Goal: Find specific page/section: Find specific page/section

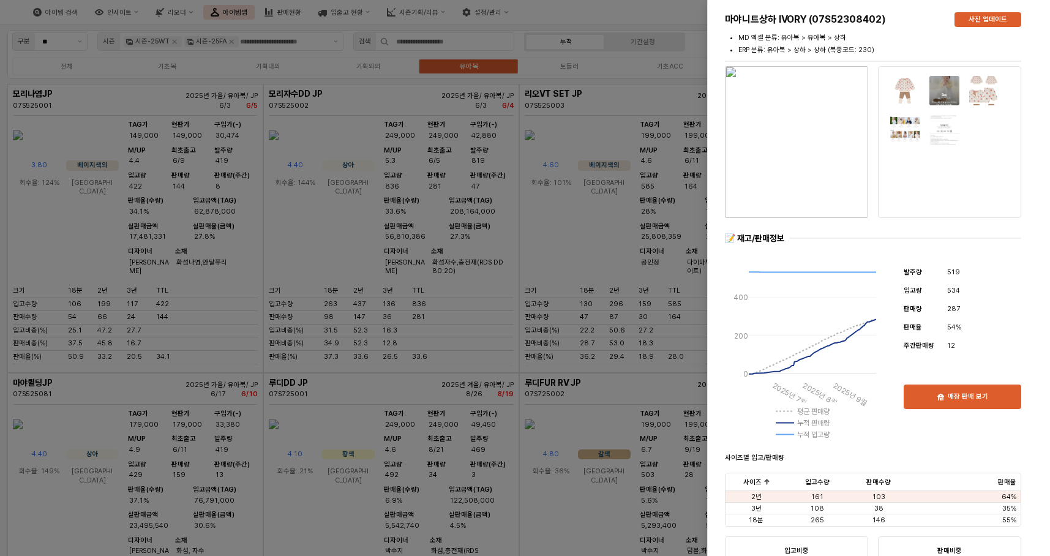
click at [870, 405] on div "2025년 7월 2025년 8월 2025년 9월 2025년 10월 0 200 400 평균 판매량 누적 판매량 누적 입고량" at bounding box center [809, 350] width 169 height 186
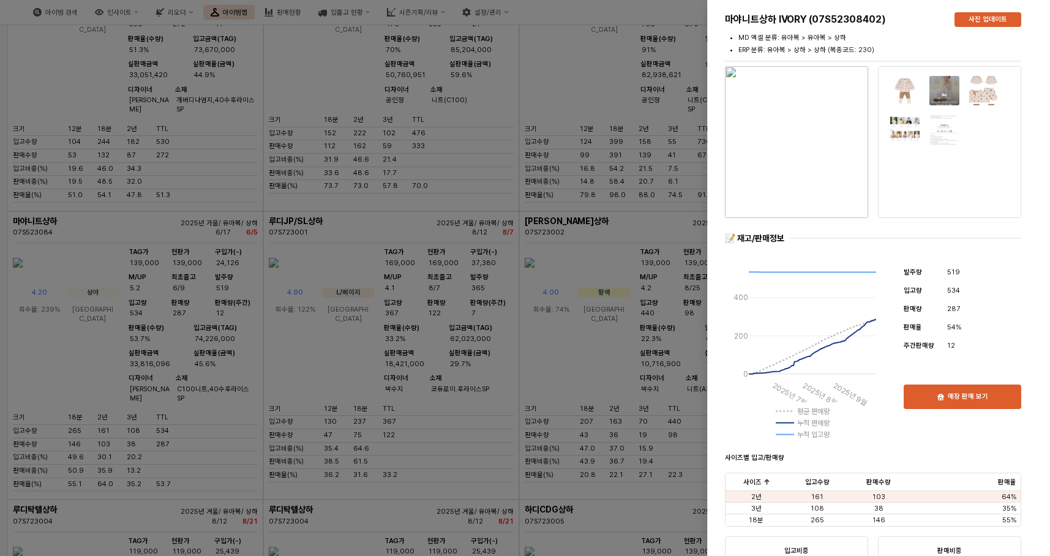
click at [569, 296] on div at bounding box center [525, 278] width 1050 height 556
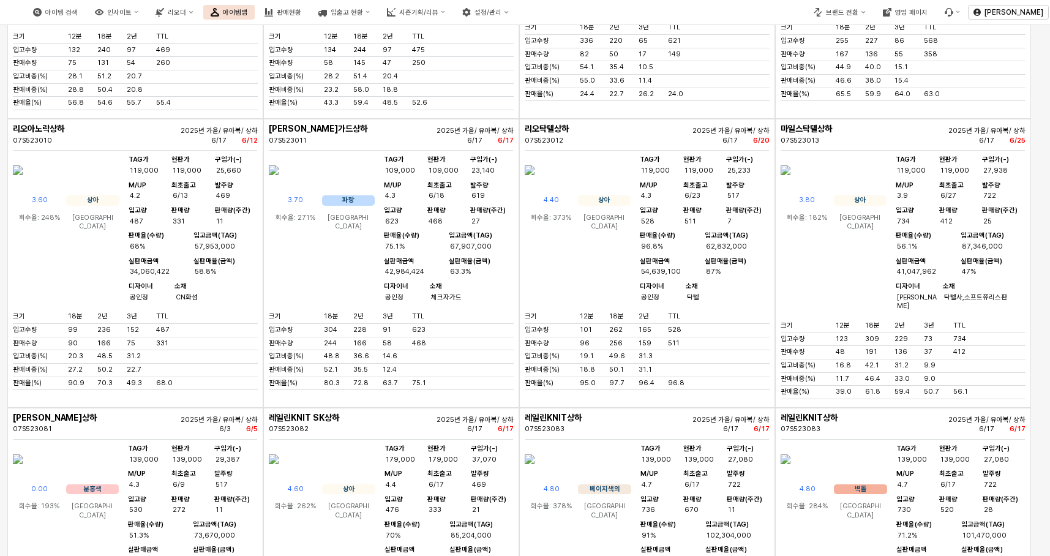
scroll to position [11074, 0]
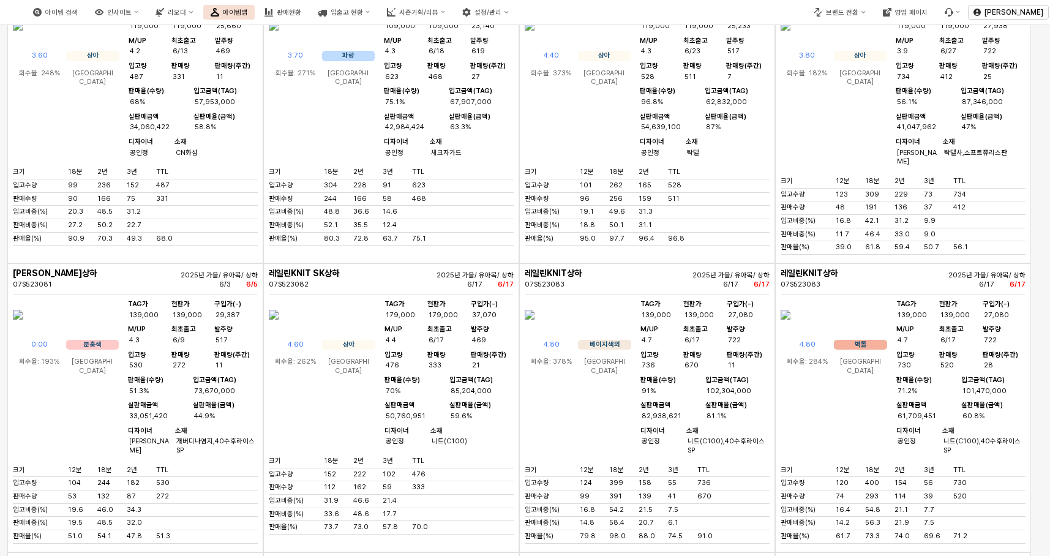
click at [278, 40] on img "앱 프레임" at bounding box center [274, 25] width 10 height 29
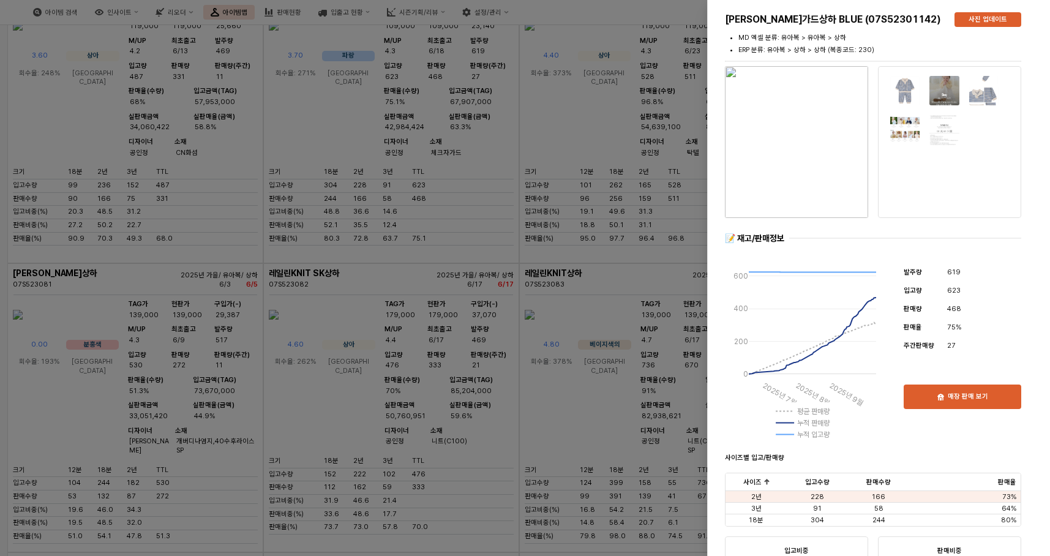
click at [804, 166] on img "button" at bounding box center [796, 142] width 143 height 152
click at [605, 181] on div at bounding box center [525, 278] width 1050 height 556
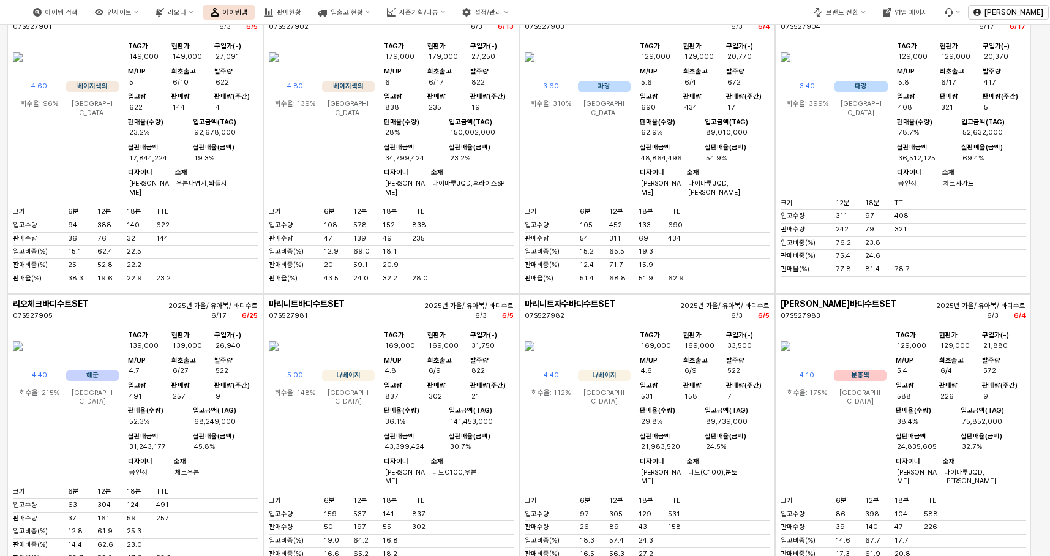
scroll to position [5182, 0]
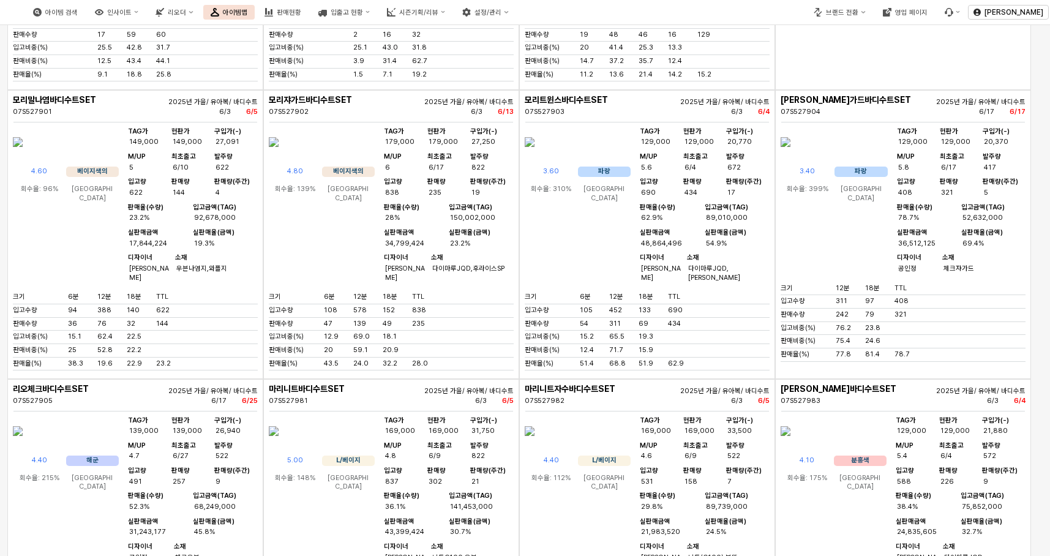
click at [790, 157] on img "앱 프레임" at bounding box center [785, 141] width 10 height 29
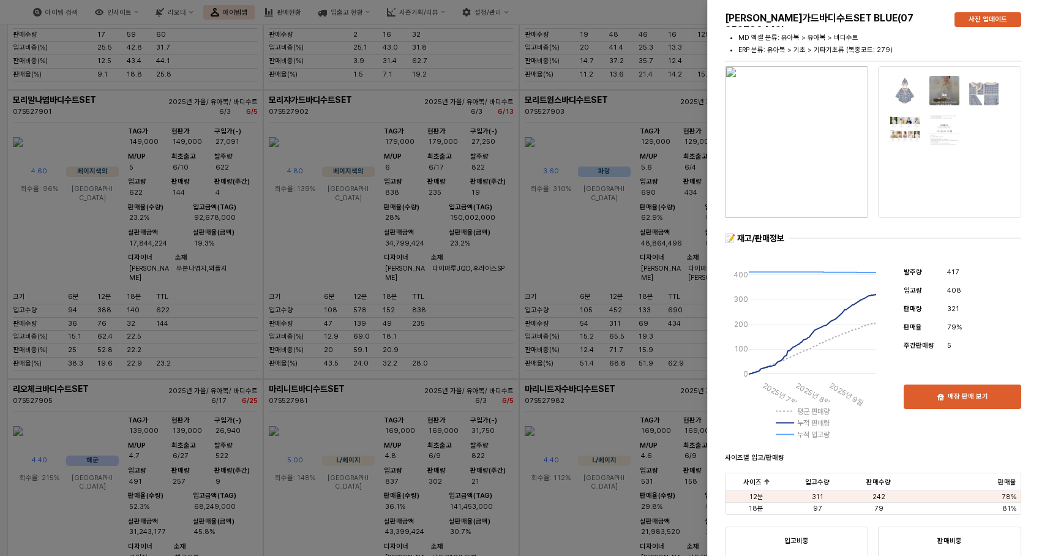
drag, startPoint x: 836, startPoint y: 281, endPoint x: 774, endPoint y: 158, distance: 137.7
click at [774, 158] on img "button" at bounding box center [796, 142] width 143 height 152
click at [667, 61] on div at bounding box center [525, 278] width 1050 height 556
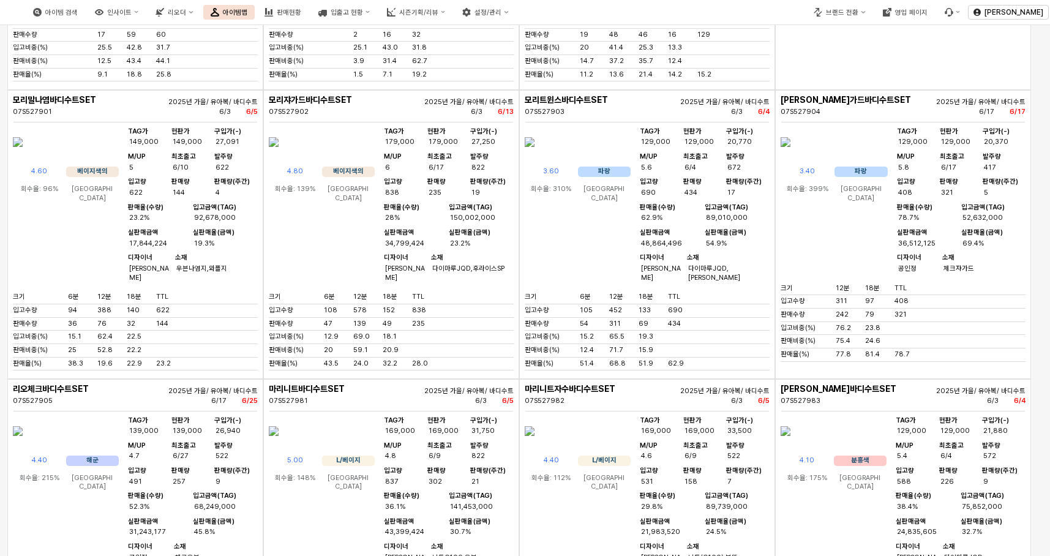
click at [790, 157] on img "앱 프레임" at bounding box center [785, 141] width 10 height 29
click at [833, 281] on div "아이템 검색 인사이트 리오더 아이템맵 판매현황 입출고 현황 시즌기획/리뷰 설정/관리 브랜드 전환 영업 페이지 장한희 구분 ** 시즌 시즌-25…" at bounding box center [525, 278] width 1050 height 556
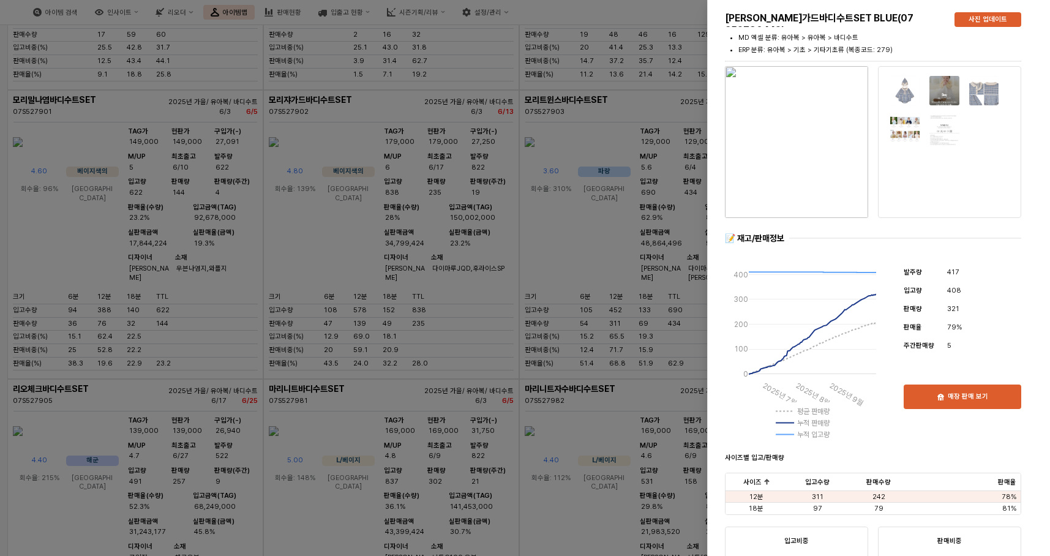
click at [770, 159] on img "button" at bounding box center [796, 142] width 143 height 152
click at [543, 93] on div at bounding box center [525, 278] width 1050 height 556
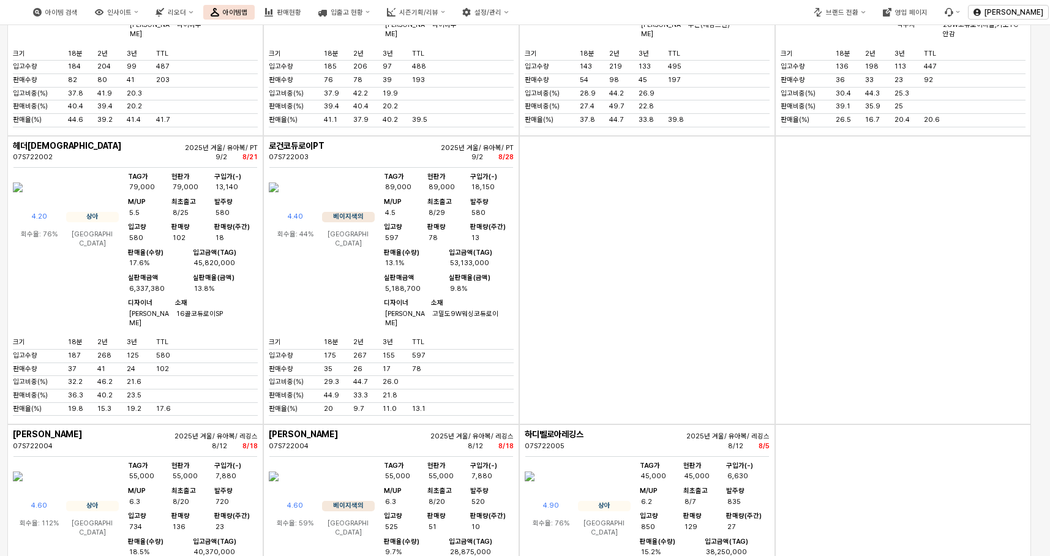
scroll to position [4570, 0]
click at [23, 200] on img "앱 프레임" at bounding box center [18, 185] width 10 height 29
click at [56, 288] on div "아이템 검색 인사이트 리오더 아이템맵 판매현황 입출고 현황 시즌기획/리뷰 설정/관리 브랜드 전환 영업 페이지 장한희 구분 ** 시즌 시즌-25…" at bounding box center [525, 278] width 1050 height 556
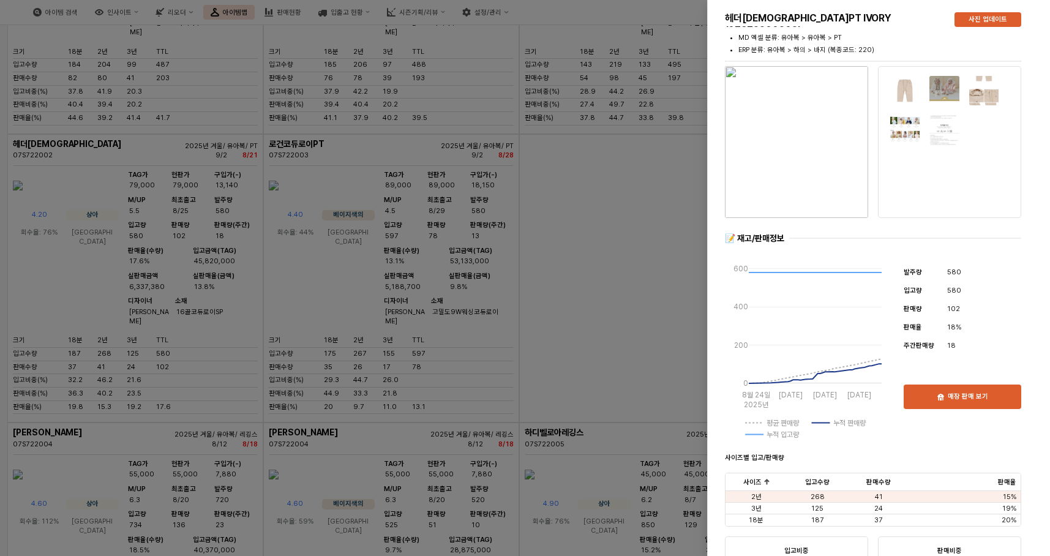
click at [603, 254] on div at bounding box center [525, 278] width 1050 height 556
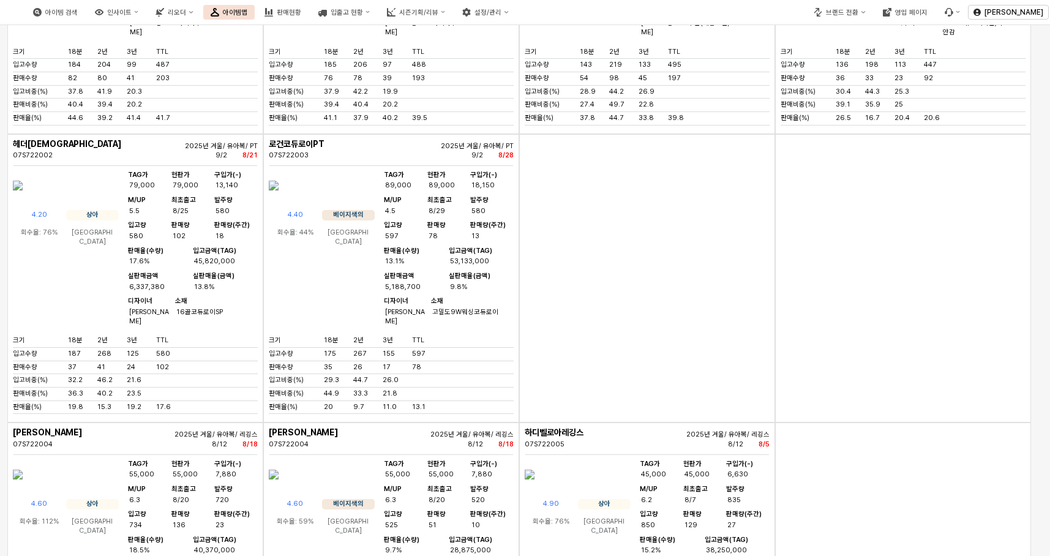
scroll to position [4417, 0]
